Goal: Task Accomplishment & Management: Manage account settings

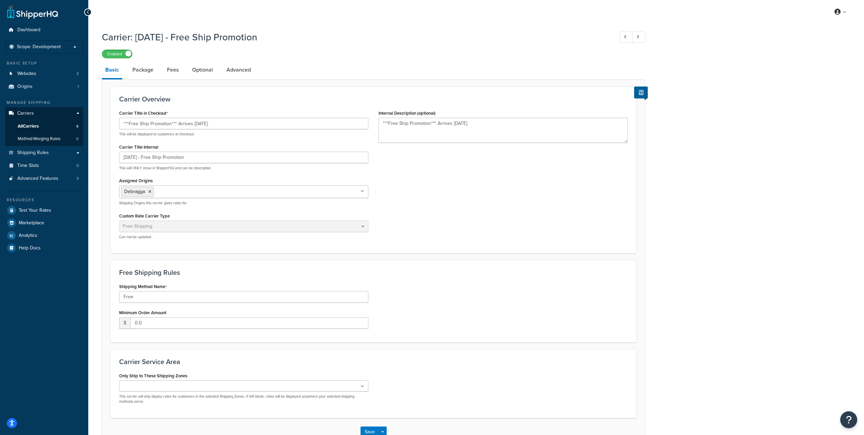
select select "free"
click at [148, 74] on link "Package" at bounding box center [143, 70] width 28 height 16
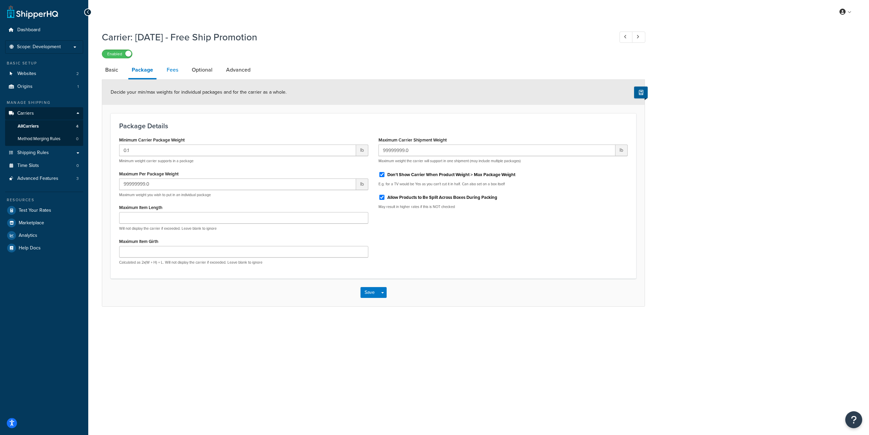
click at [170, 72] on link "Fees" at bounding box center [172, 70] width 18 height 16
select select "AFTER"
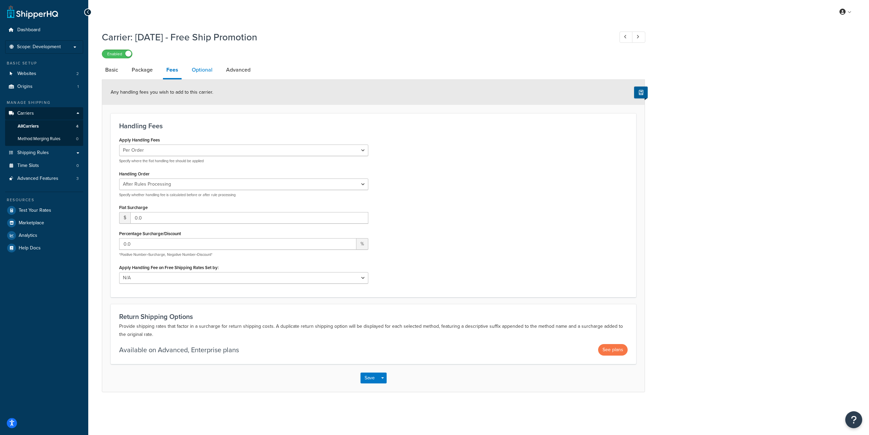
click at [204, 72] on link "Optional" at bounding box center [201, 70] width 27 height 16
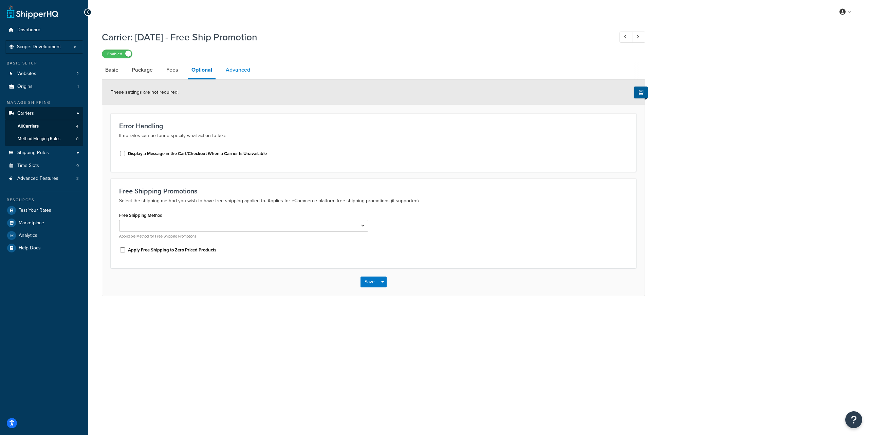
click at [238, 70] on link "Advanced" at bounding box center [237, 70] width 31 height 16
select select "false"
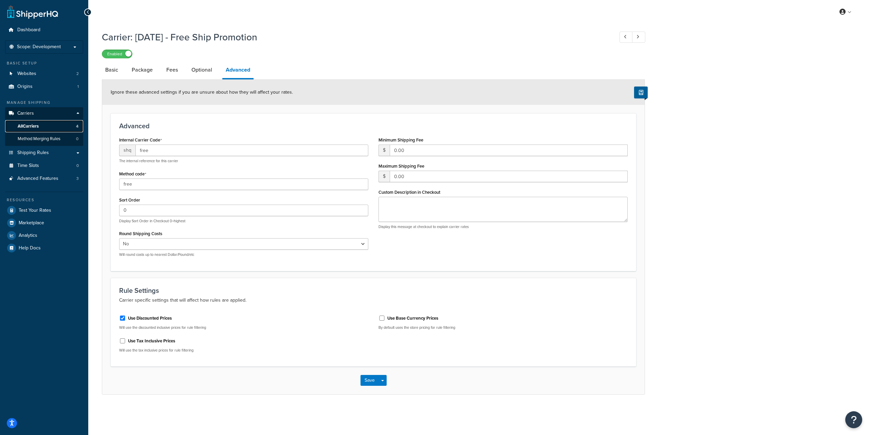
click at [43, 126] on link "All Carriers 4" at bounding box center [44, 126] width 78 height 13
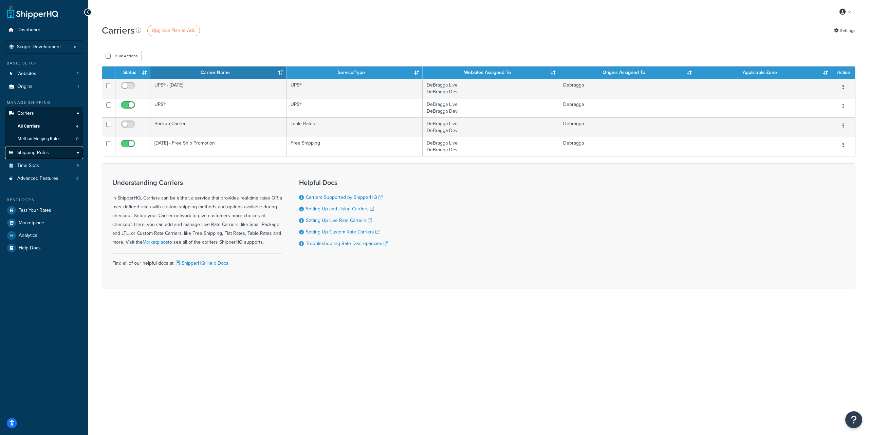
click at [38, 154] on span "Shipping Rules" at bounding box center [33, 153] width 32 height 6
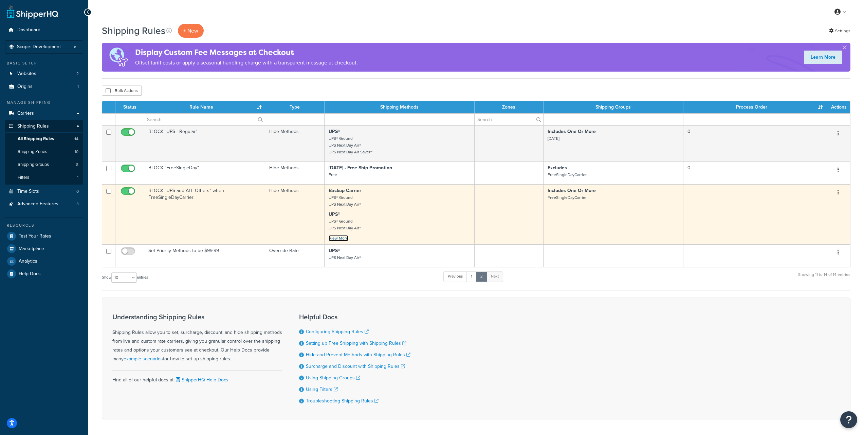
click at [338, 238] on link "View More" at bounding box center [339, 238] width 20 height 6
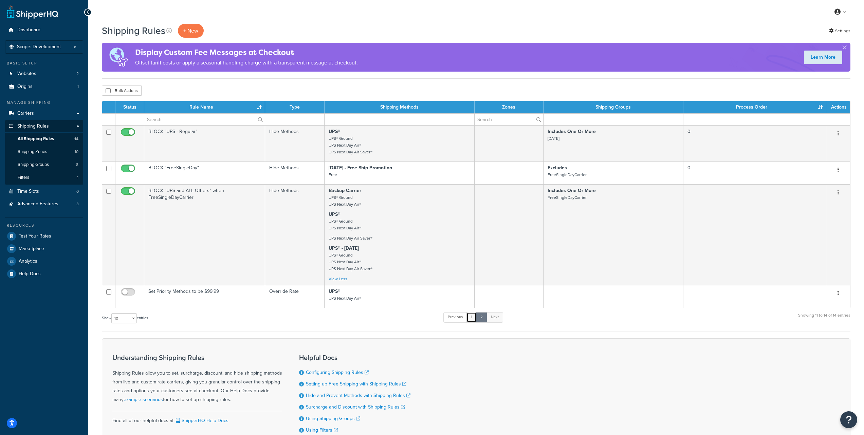
click at [473, 320] on link "1" at bounding box center [471, 317] width 10 height 10
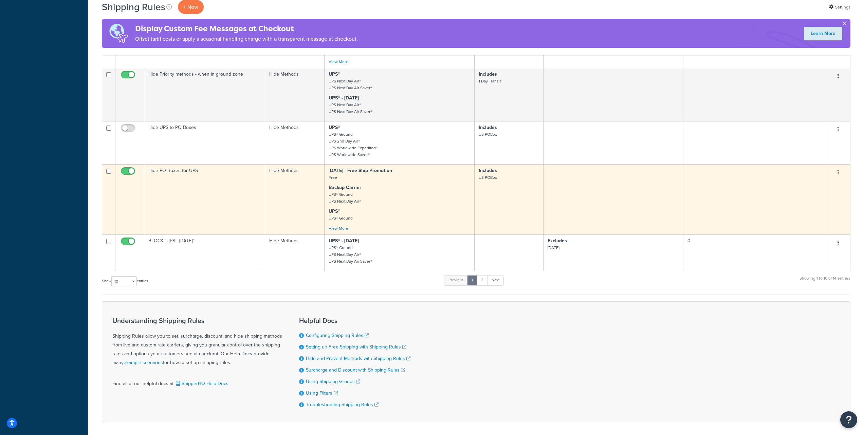
scroll to position [421, 0]
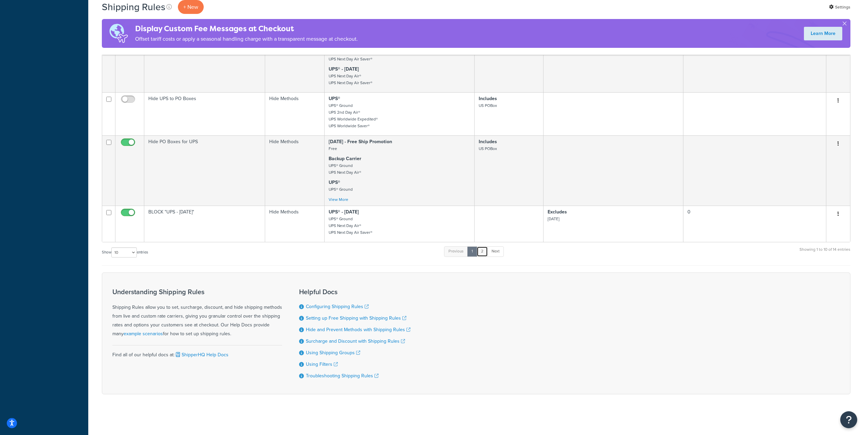
click at [482, 250] on link "2" at bounding box center [482, 251] width 11 height 10
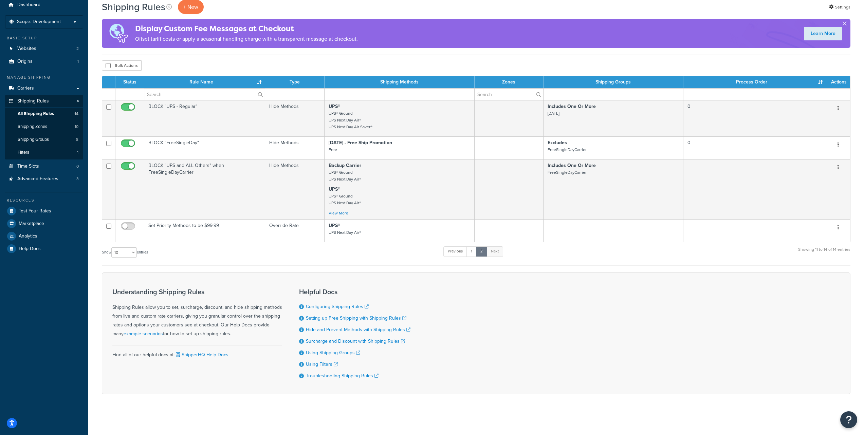
scroll to position [26, 0]
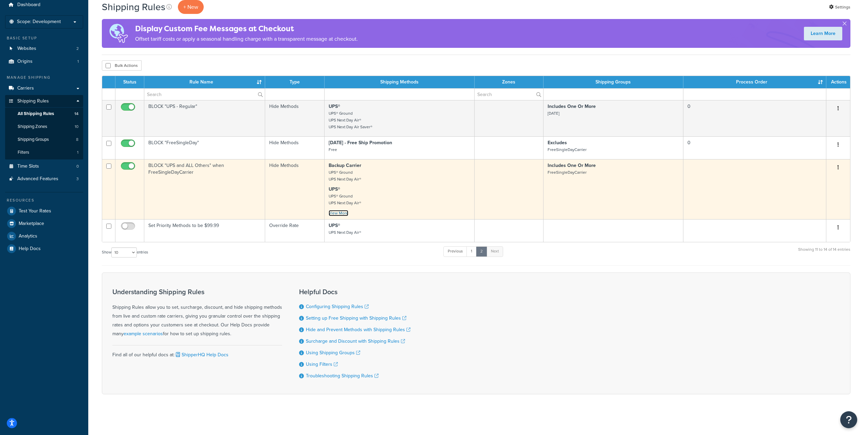
click at [335, 213] on link "View More" at bounding box center [339, 213] width 20 height 6
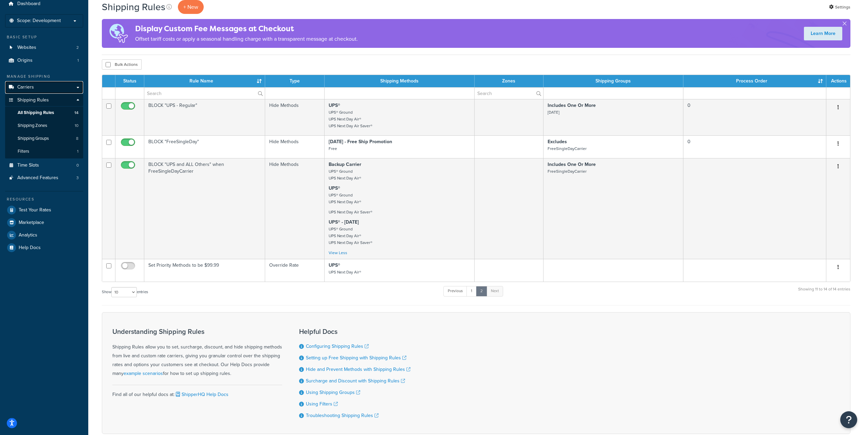
click at [35, 86] on link "Carriers" at bounding box center [44, 87] width 78 height 13
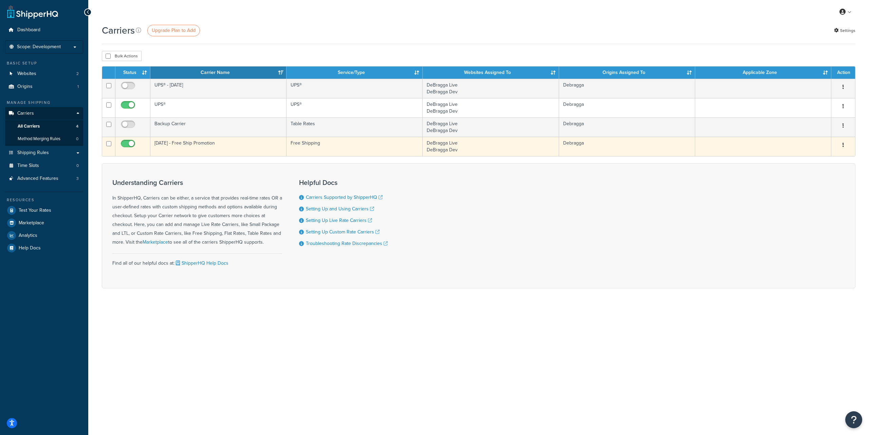
click at [842, 145] on button "button" at bounding box center [843, 145] width 10 height 11
click at [823, 156] on link "Edit" at bounding box center [816, 159] width 54 height 14
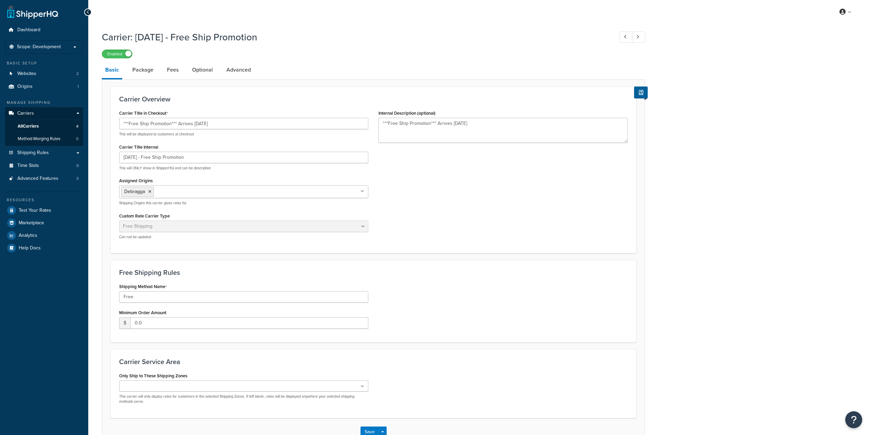
select select "free"
click at [222, 125] on input "***Free Ship Promotion*** Arrives April 2nd" at bounding box center [243, 124] width 249 height 12
click at [207, 164] on div "April 2nd - Free Ship Promotion This will ONLY show in ShipperHQ and can be des…" at bounding box center [243, 161] width 249 height 19
click at [205, 159] on input "[DATE] - Free Ship Promotion" at bounding box center [243, 158] width 249 height 12
click at [221, 123] on input "***Free Ship Promotion*** Arrives April 2nd" at bounding box center [243, 124] width 249 height 12
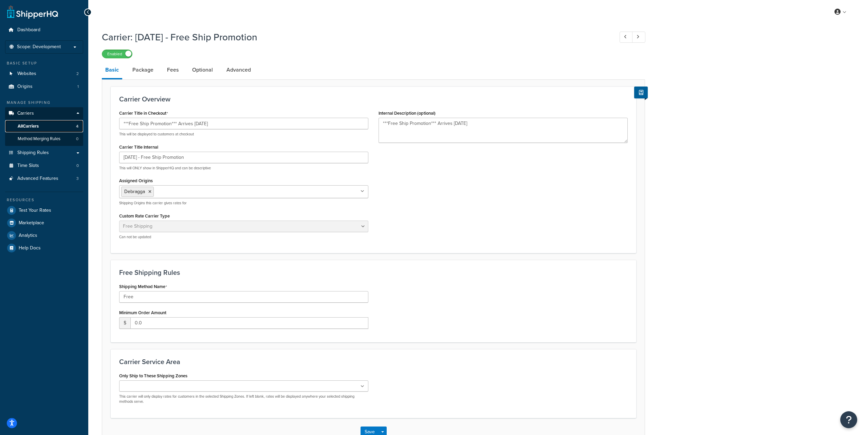
click at [37, 125] on span "All Carriers" at bounding box center [28, 127] width 21 height 6
